Goal: Navigation & Orientation: Find specific page/section

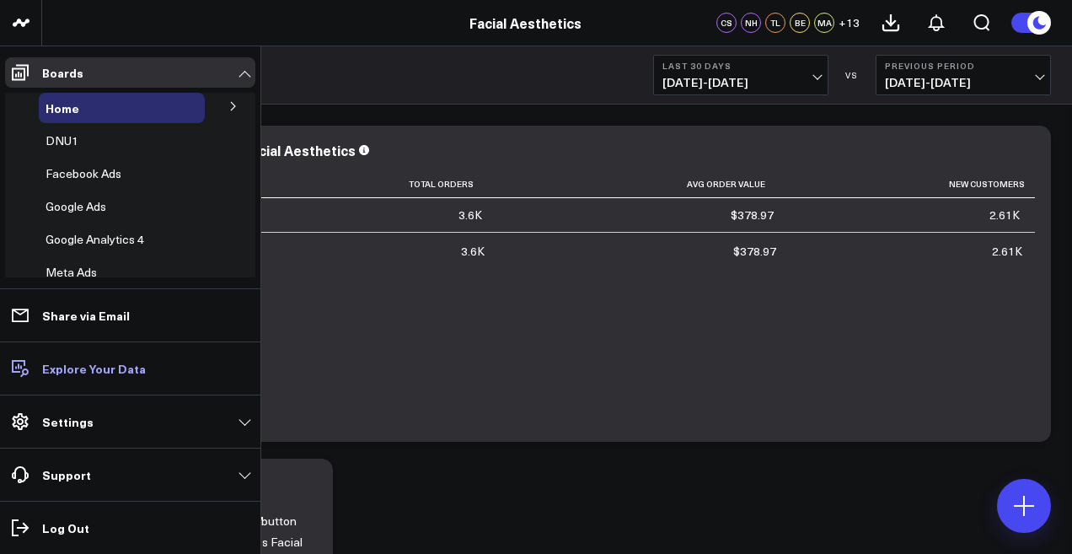
click at [74, 375] on p "Explore Your Data" at bounding box center [94, 368] width 104 height 13
click at [51, 367] on p "Explore Your Data" at bounding box center [94, 368] width 104 height 13
